Goal: Find specific page/section

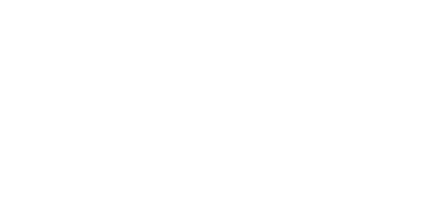
click at [13, 129] on icon at bounding box center [13, 139] width 21 height 21
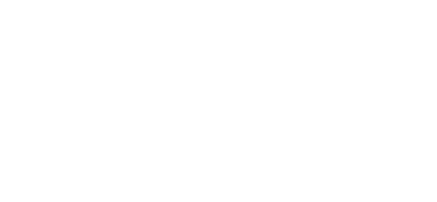
type input "biocheck"
